Goal: Use online tool/utility: Utilize a website feature to perform a specific function

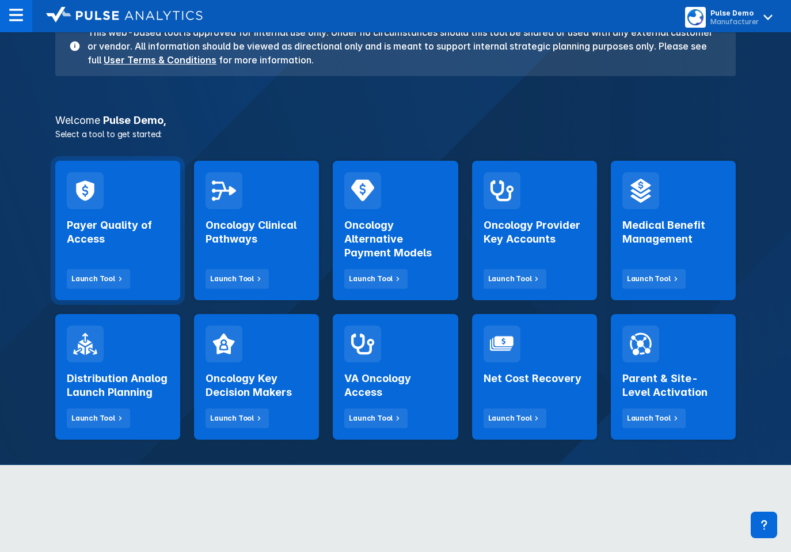
scroll to position [131, 0]
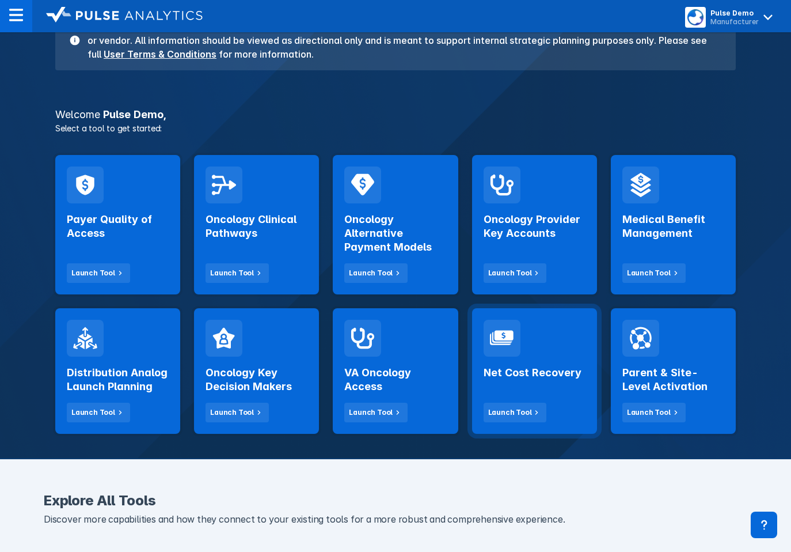
click at [518, 363] on div "Net Cost Recovery Launch Tool" at bounding box center [535, 389] width 102 height 66
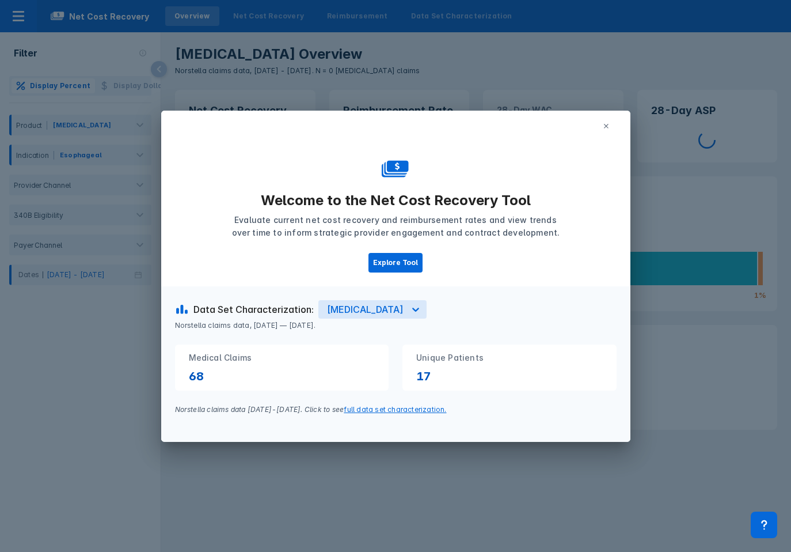
click at [608, 124] on icon at bounding box center [606, 126] width 7 height 7
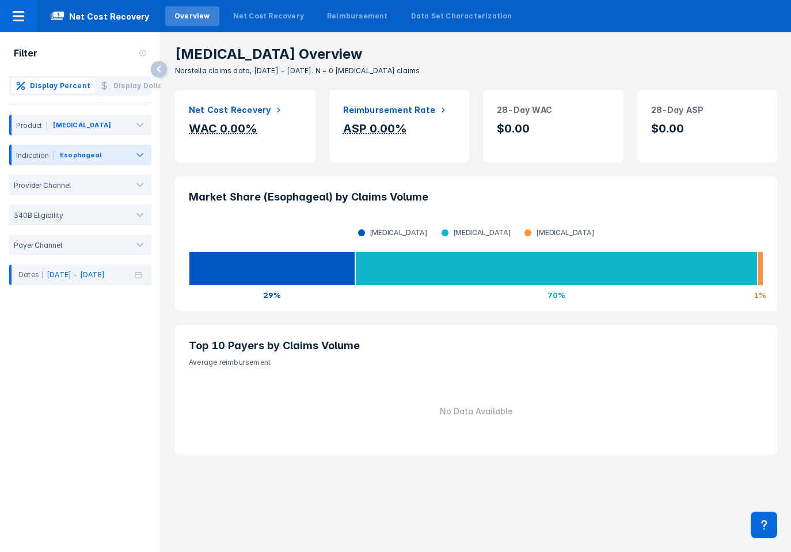
click at [83, 151] on div "Esophageal" at bounding box center [81, 155] width 42 height 10
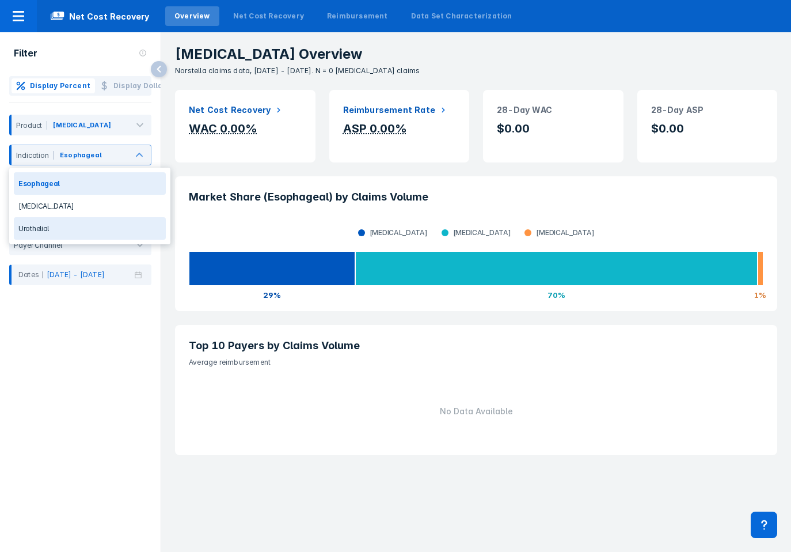
click at [75, 219] on div "Urothelial" at bounding box center [90, 228] width 152 height 22
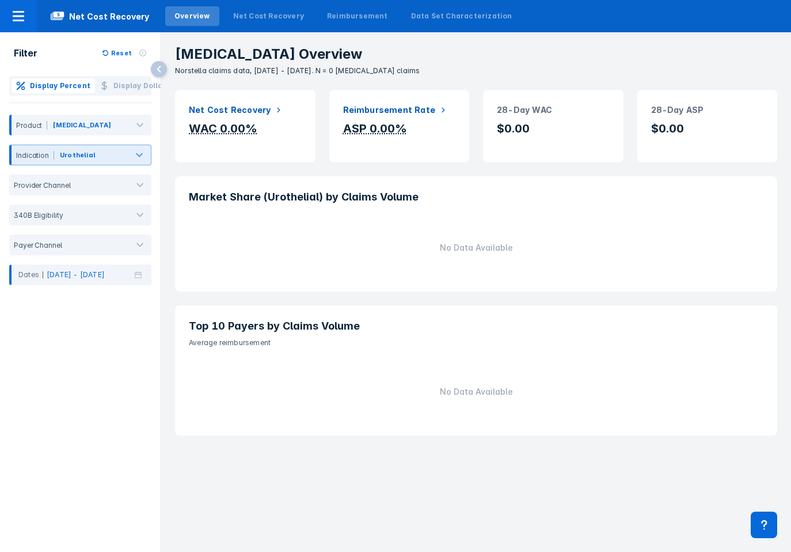
click at [115, 159] on div at bounding box center [112, 157] width 28 height 13
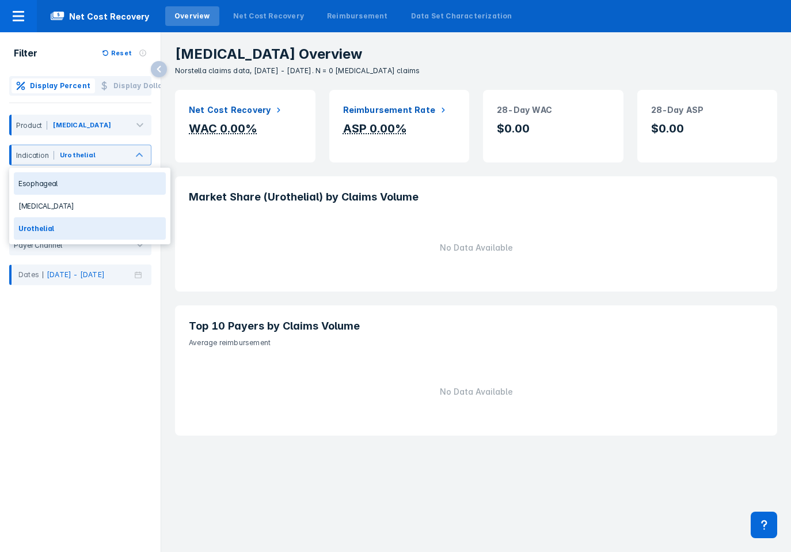
click at [112, 185] on div "Esophageal" at bounding box center [90, 183] width 152 height 22
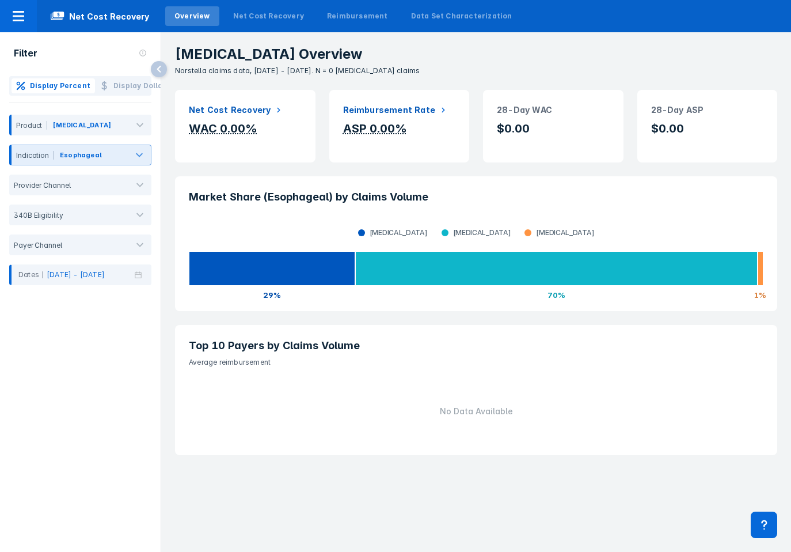
click at [66, 156] on div "Esophageal" at bounding box center [81, 155] width 42 height 10
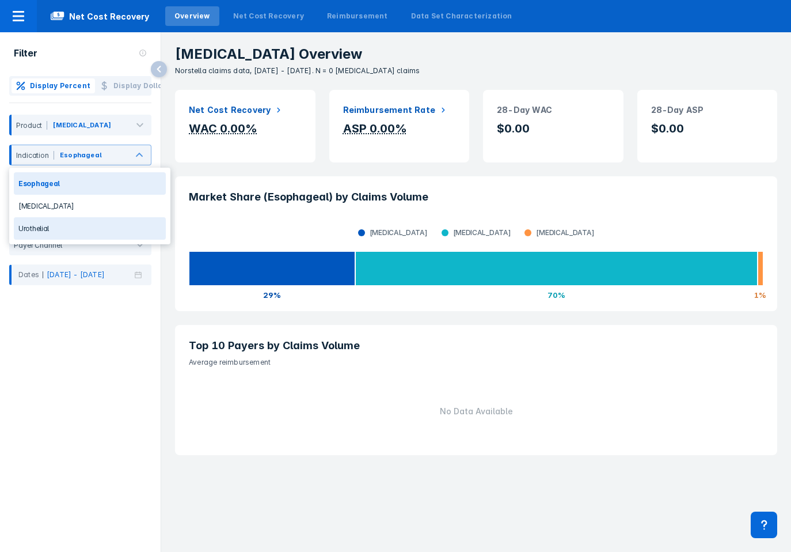
click at [56, 223] on div "Urothelial" at bounding box center [90, 228] width 152 height 22
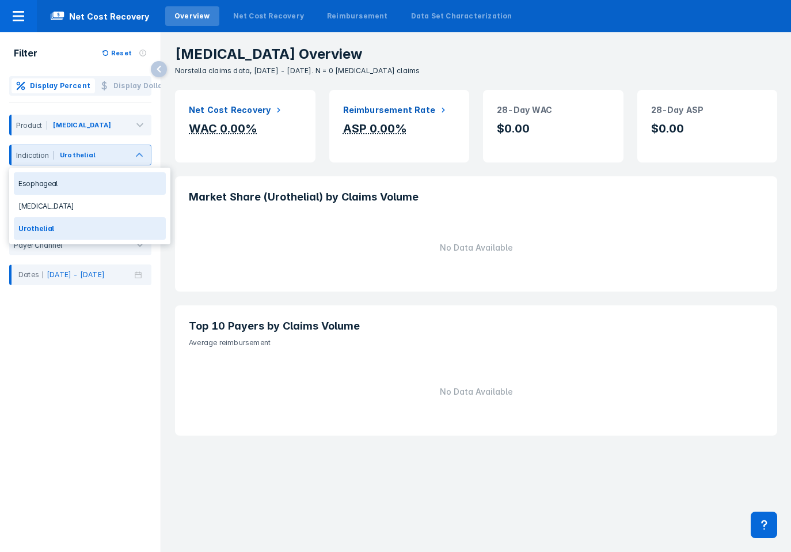
click at [123, 164] on div "Urothelial" at bounding box center [93, 157] width 69 height 15
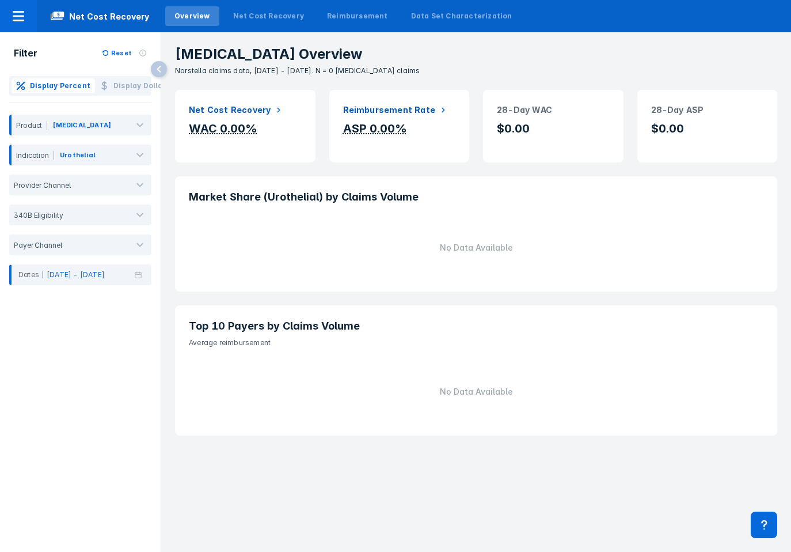
click at [140, 85] on span "Display Dollar" at bounding box center [139, 86] width 53 height 10
click at [45, 85] on span "Display Percent" at bounding box center [60, 86] width 60 height 10
click at [87, 164] on div "Urothelial" at bounding box center [78, 157] width 38 height 15
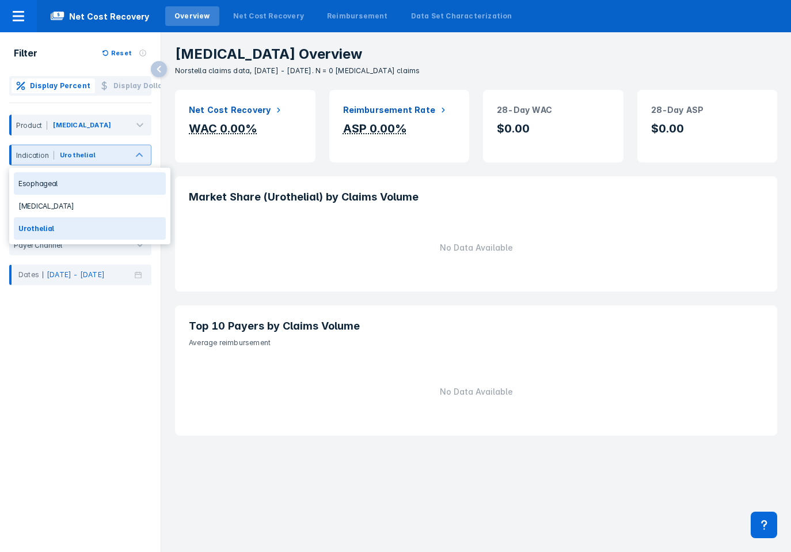
click at [88, 153] on div "Urothelial" at bounding box center [78, 155] width 36 height 10
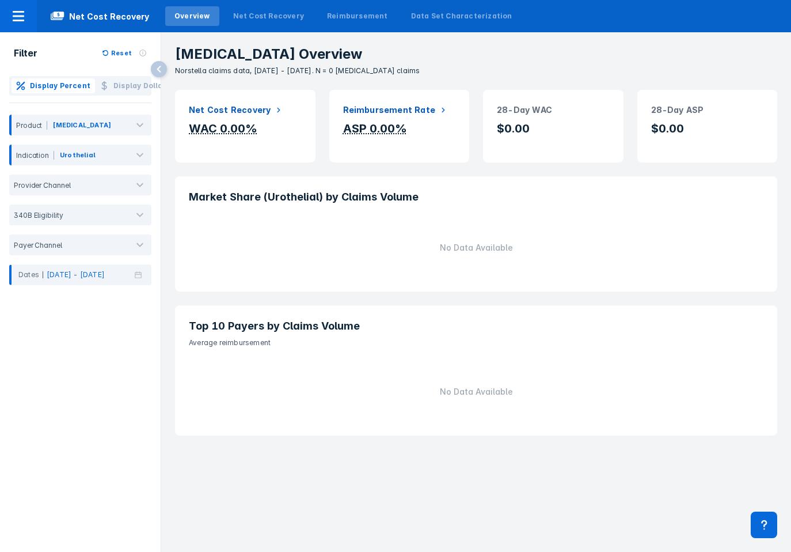
click at [133, 92] on button "Display Dollar" at bounding box center [133, 85] width 76 height 15
click at [51, 85] on span "Display Percent" at bounding box center [60, 86] width 60 height 10
click at [160, 99] on div "Display Percent Display Dollar Product [MEDICAL_DATA] Indication Urothelial Pro…" at bounding box center [80, 180] width 161 height 209
click at [113, 82] on span "Display Dollar" at bounding box center [139, 86] width 53 height 10
click at [55, 81] on span "Display Percent" at bounding box center [60, 86] width 60 height 10
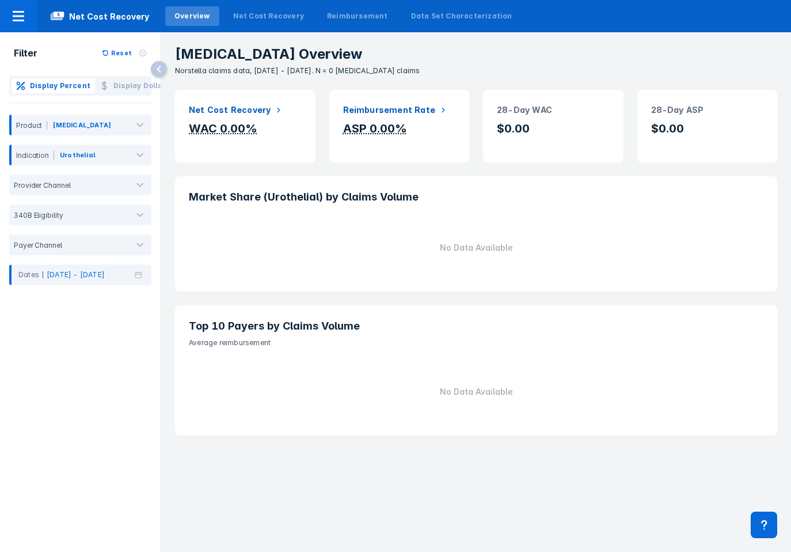
click at [101, 89] on icon "button" at bounding box center [103, 85] width 5 height 9
click at [58, 88] on span "Display Percent" at bounding box center [60, 86] width 60 height 10
click at [66, 465] on div "Filter Reset Display Percent Display Dollar Product [MEDICAL_DATA] Indication U…" at bounding box center [80, 279] width 161 height 495
